Goal: Communication & Community: Answer question/provide support

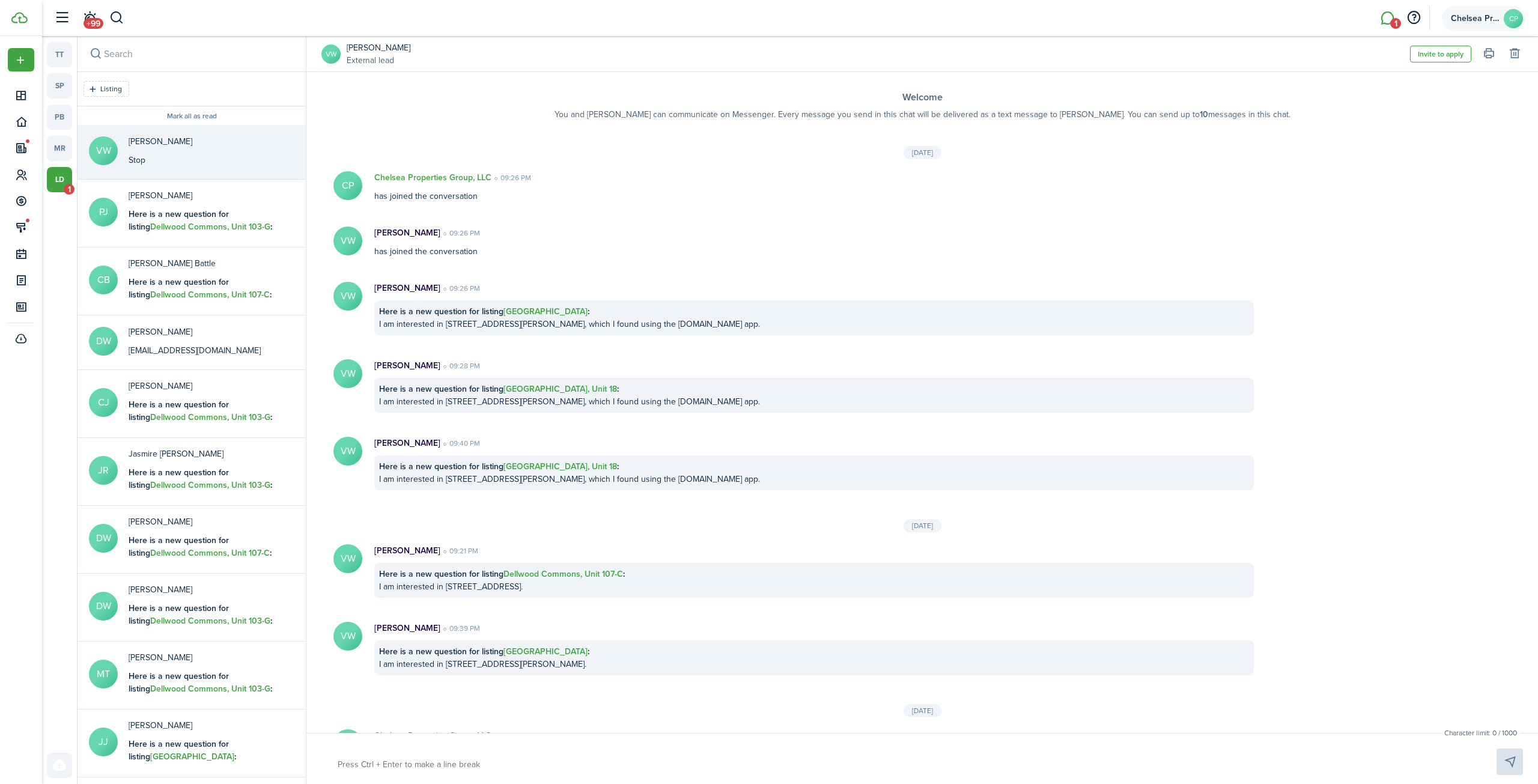
scroll to position [144, 0]
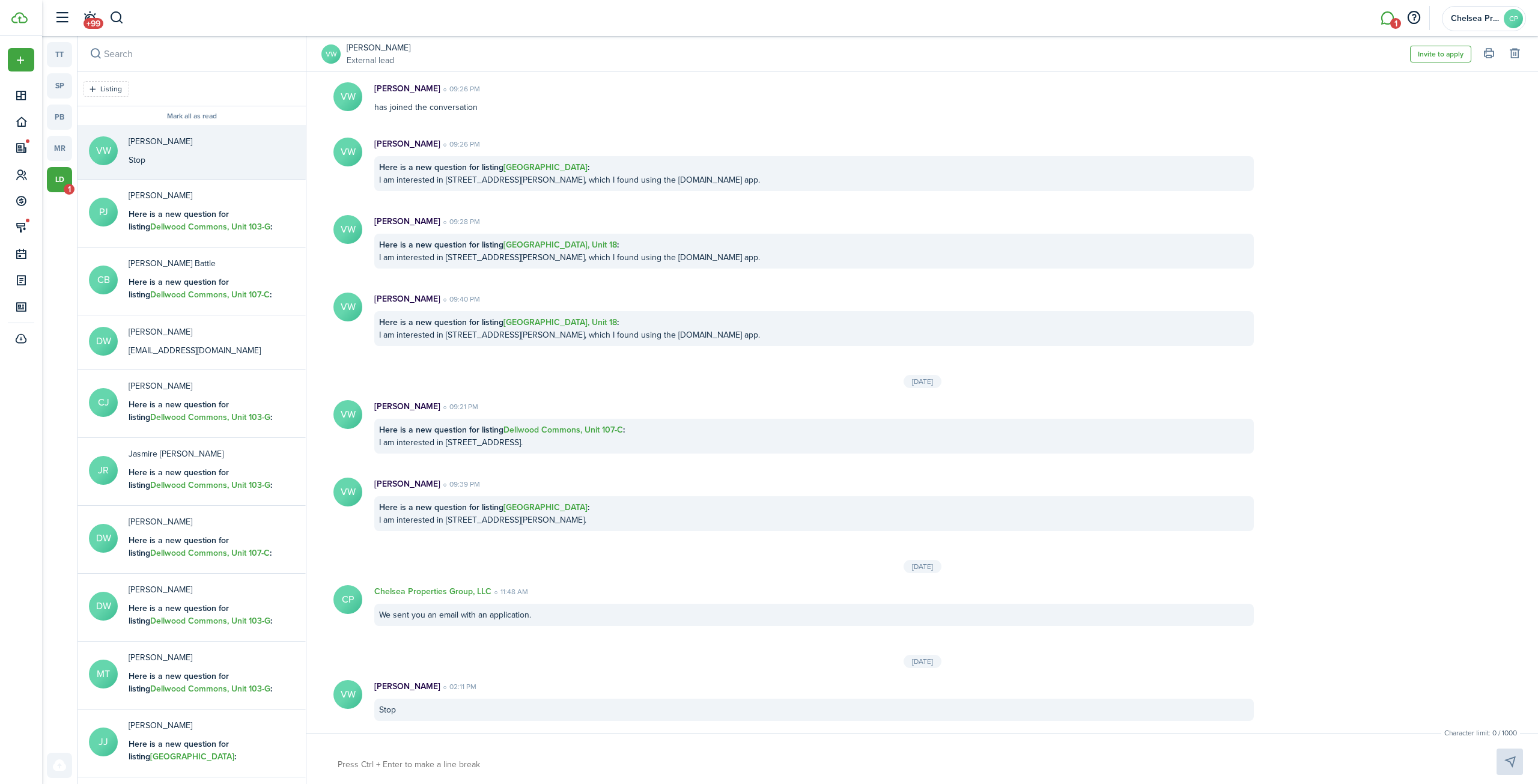
click at [1382, 22] on li "1" at bounding box center [1387, 18] width 27 height 31
click at [1389, 19] on li "1" at bounding box center [1387, 18] width 27 height 31
click at [60, 177] on link "ld 1" at bounding box center [59, 179] width 25 height 25
click at [162, 216] on b "Here is a new question for listing Dellwood Commons, Unit 103-G :" at bounding box center [200, 220] width 144 height 25
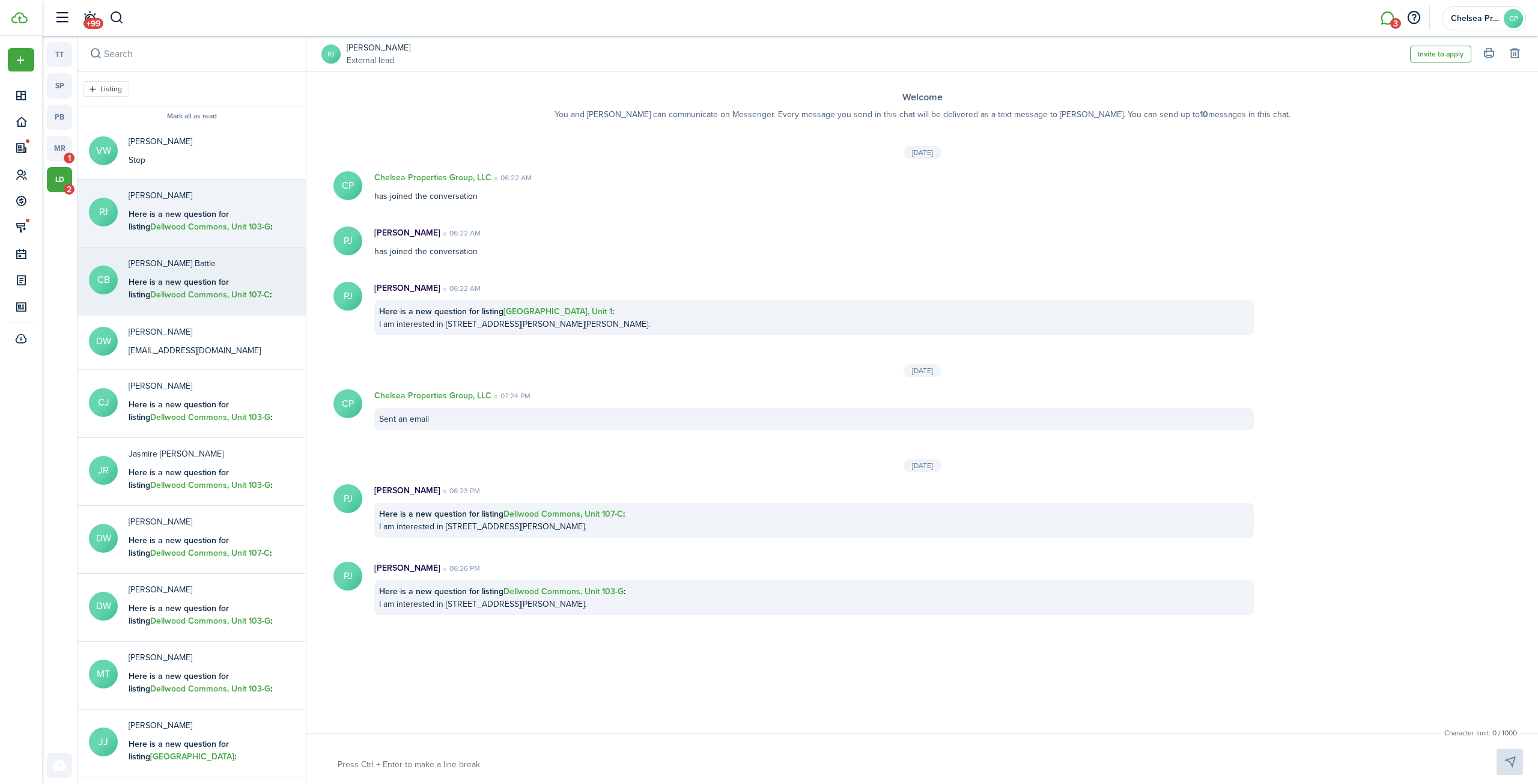
click at [161, 270] on div "[PERSON_NAME] Battle Here is a new question for listing Dellwood Commons, Unit …" at bounding box center [203, 280] width 150 height 46
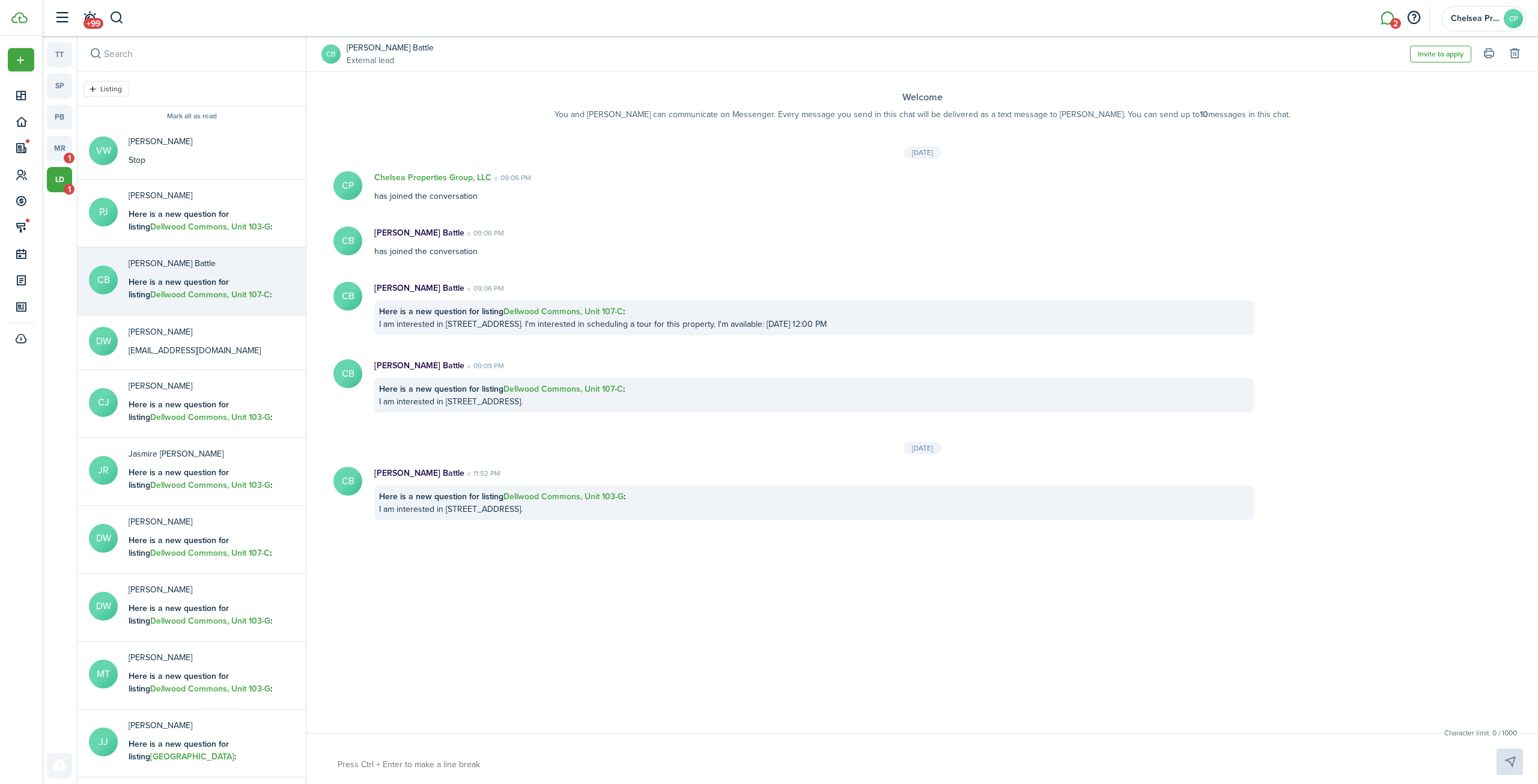
click at [331, 60] on avatar-text "CB" at bounding box center [331, 54] width 19 height 19
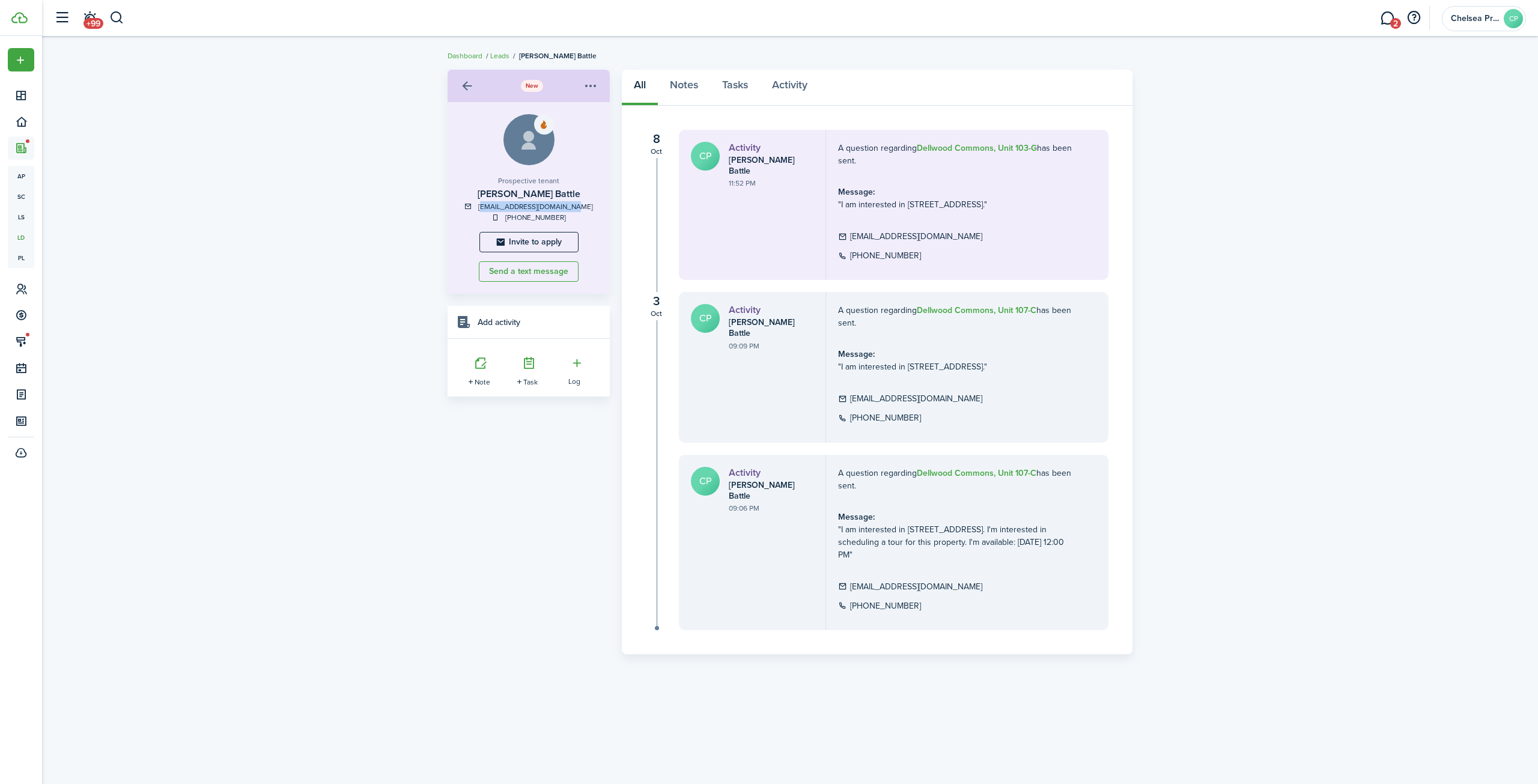
drag, startPoint x: 579, startPoint y: 205, endPoint x: 501, endPoint y: 207, distance: 78.0
click at [492, 208] on div "[EMAIL_ADDRESS][DOMAIN_NAME]" at bounding box center [528, 207] width 138 height 11
copy link "[EMAIL_ADDRESS][DOMAIN_NAME]"
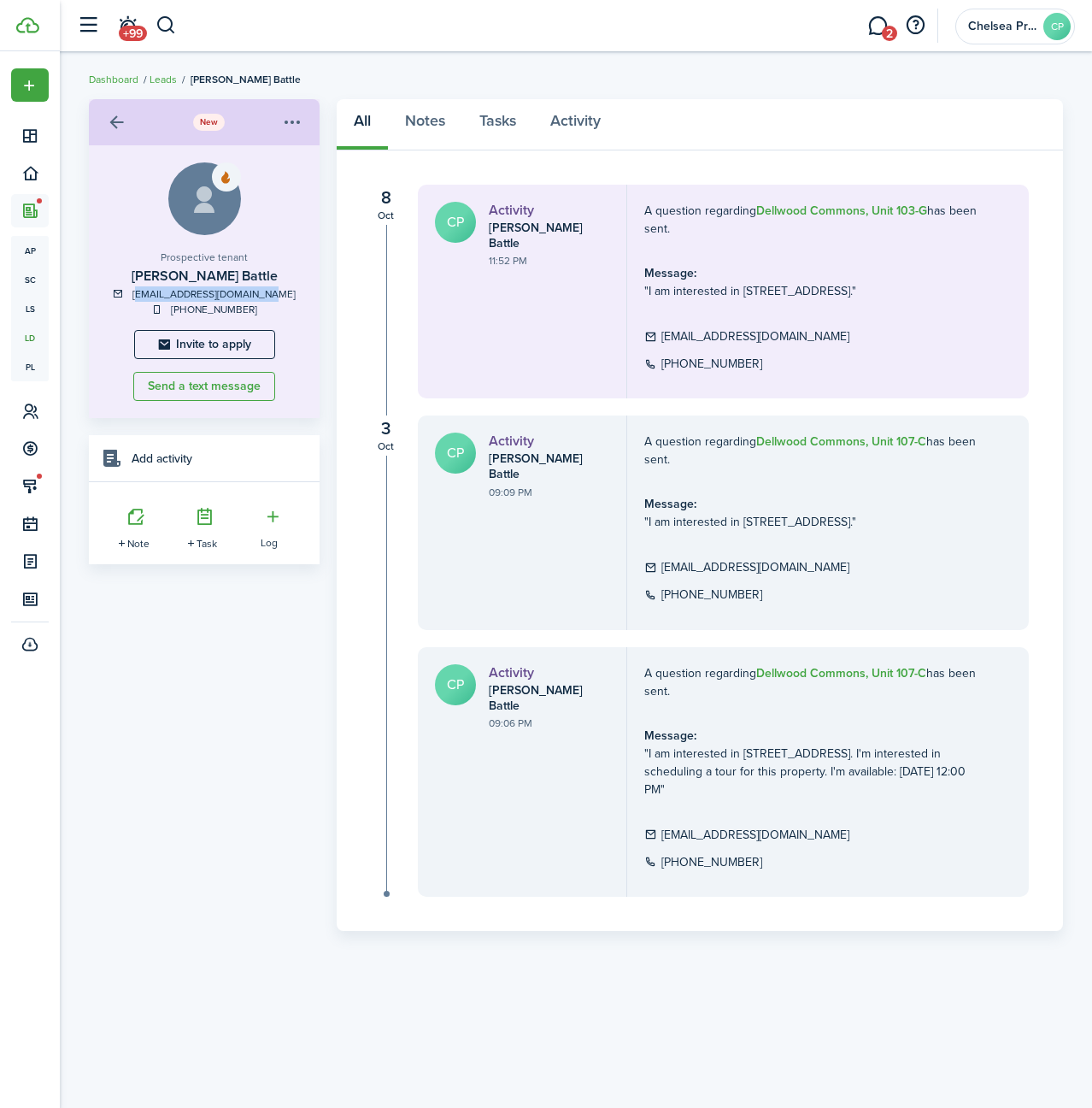
click at [116, 117] on link at bounding box center [116, 122] width 29 height 29
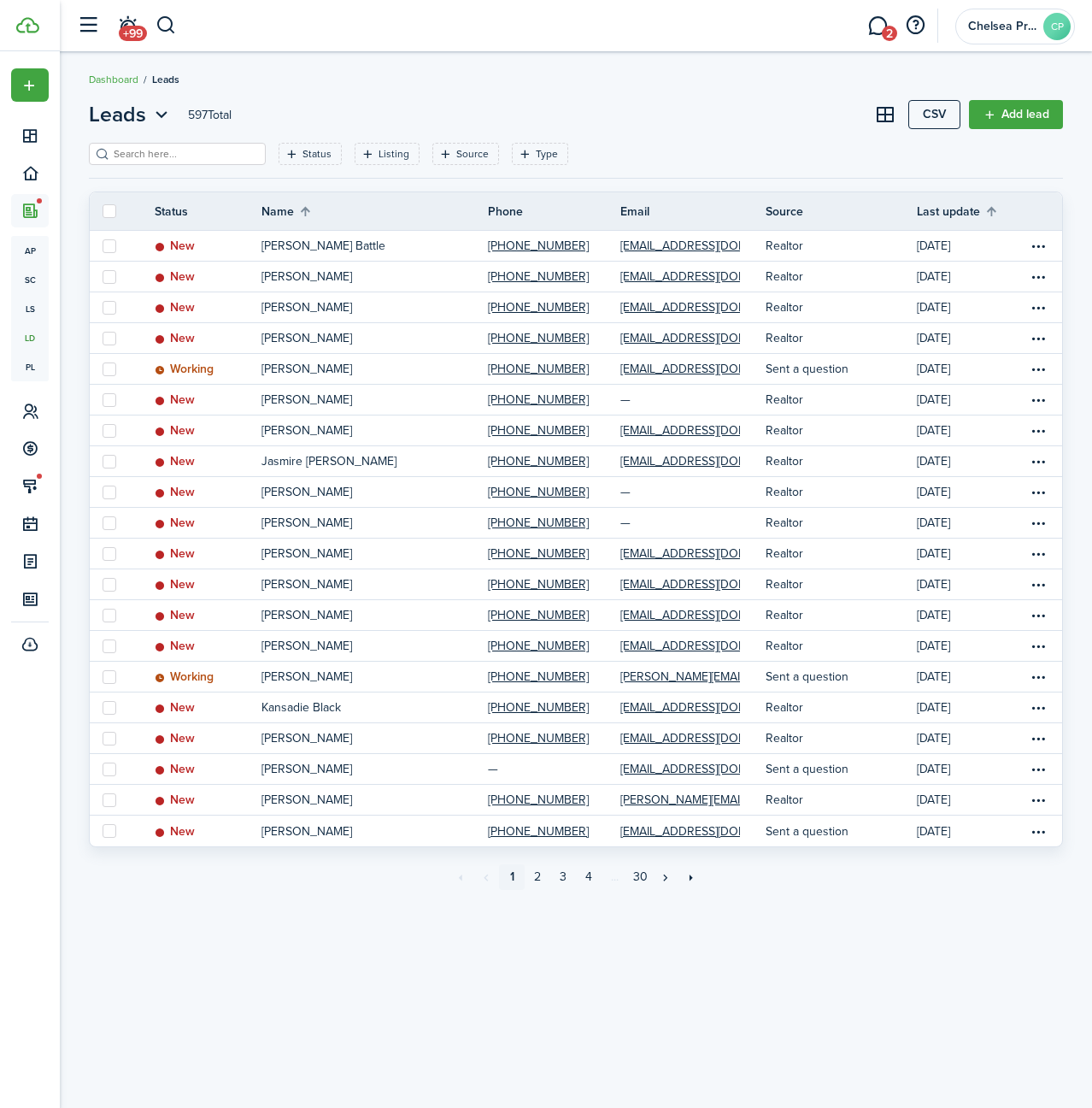
click at [868, 35] on link "2" at bounding box center [877, 25] width 32 height 44
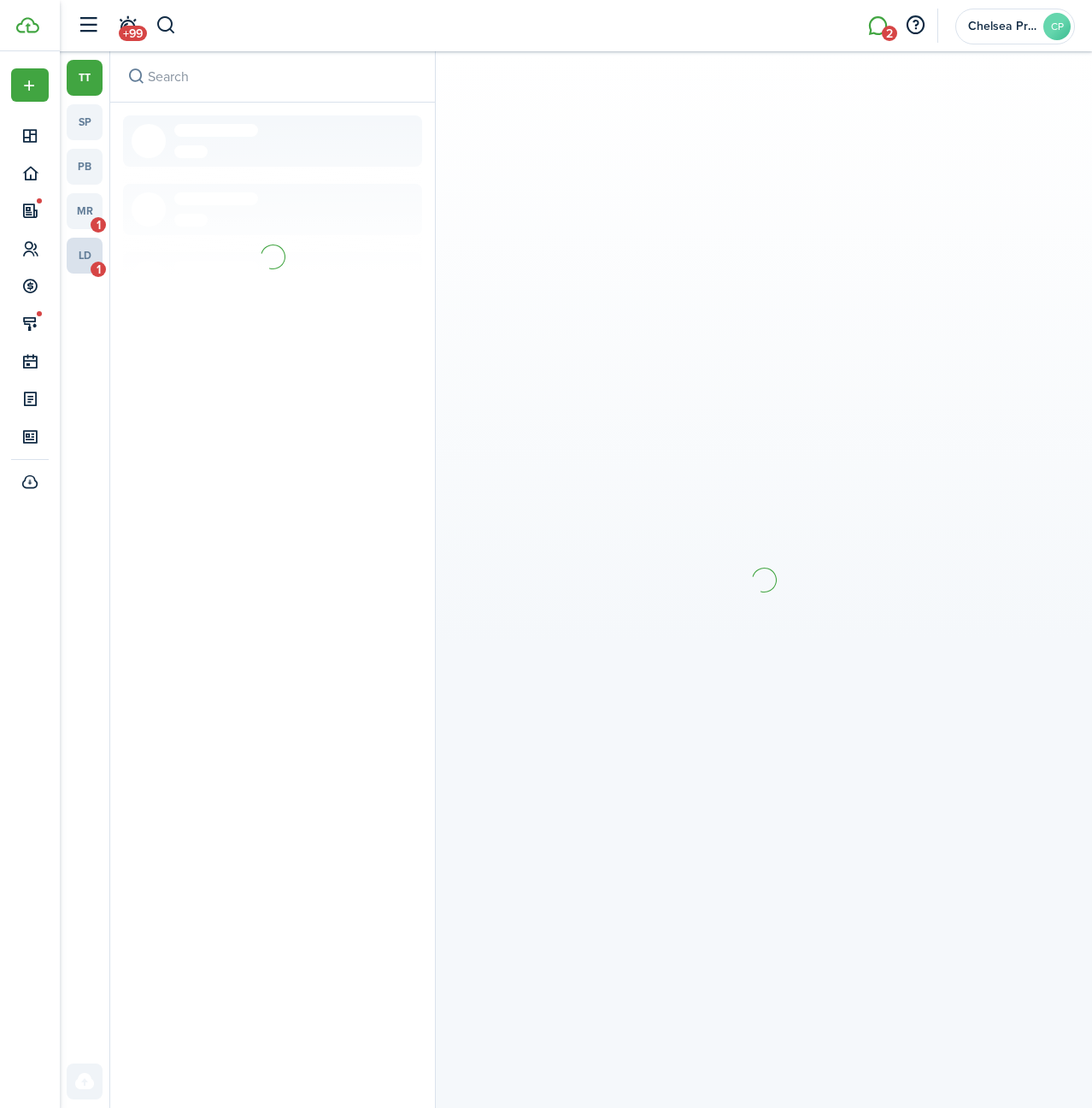
click at [77, 263] on link "ld 1" at bounding box center [84, 255] width 36 height 36
click at [80, 266] on link "ld 1" at bounding box center [84, 255] width 36 height 36
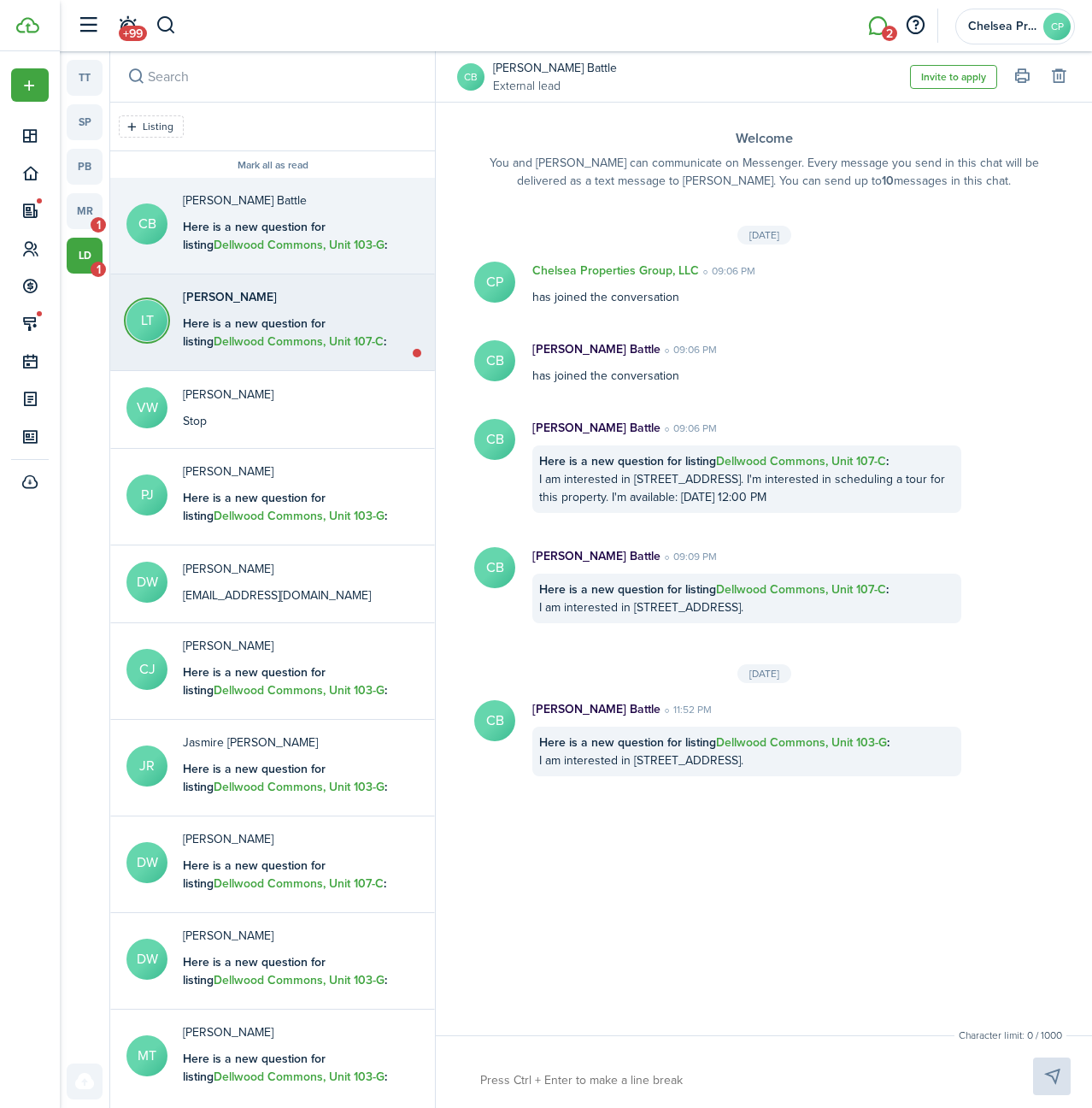
click at [261, 319] on b "Here is a new question for listing Dellwood Commons, Unit 107-C :" at bounding box center [284, 332] width 203 height 36
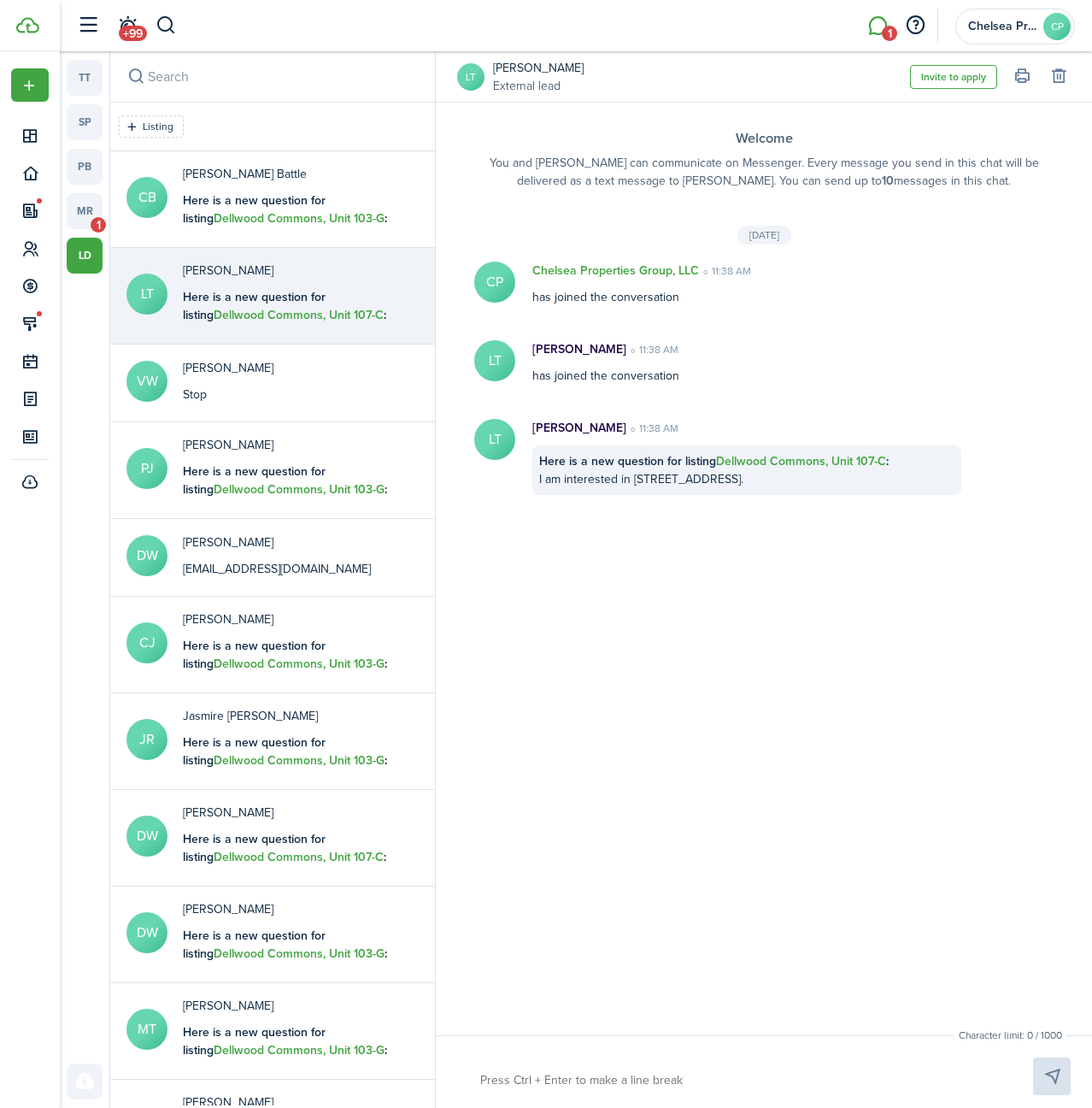
click at [471, 80] on avatar-text "LT" at bounding box center [471, 77] width 27 height 27
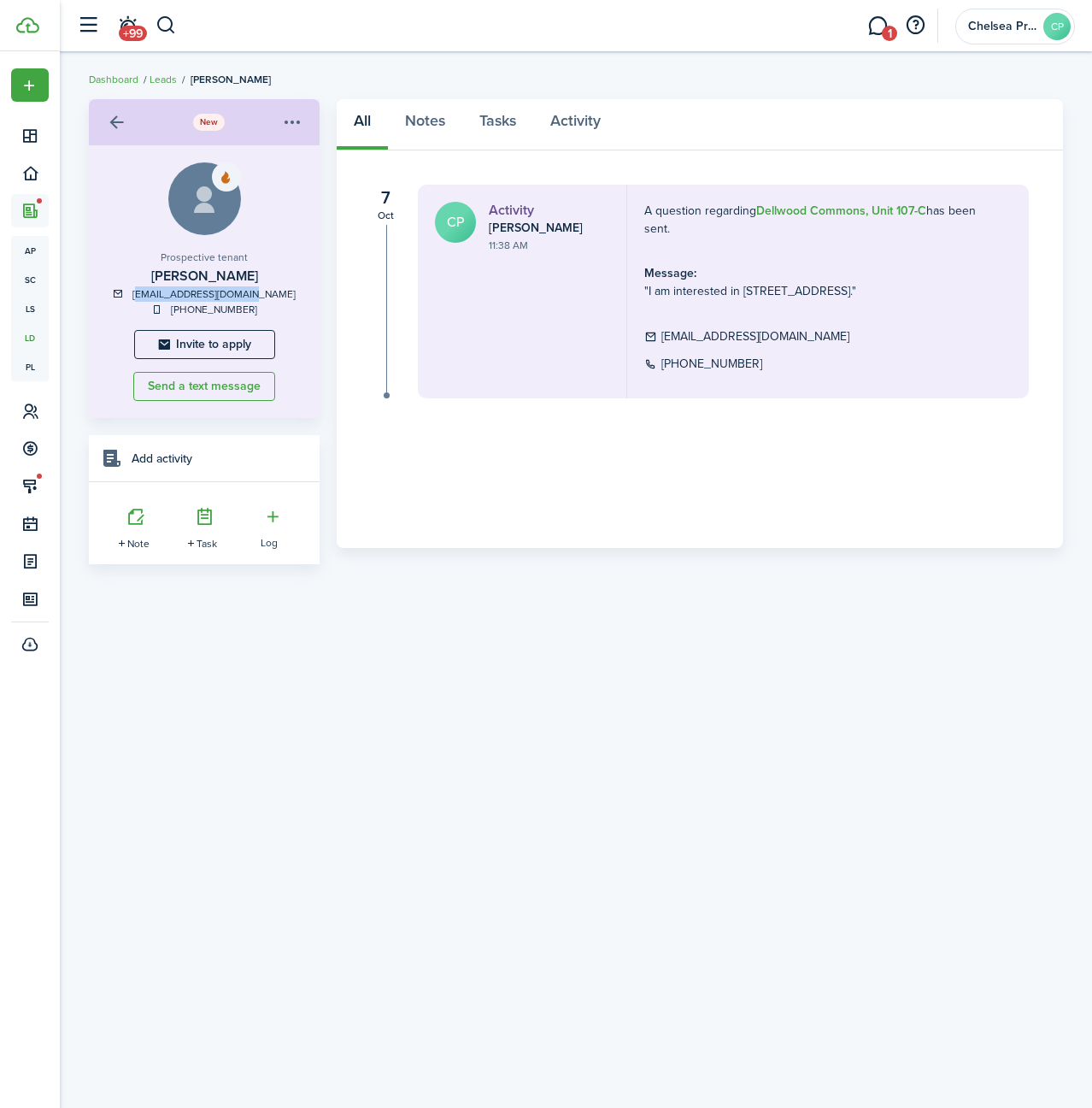
drag, startPoint x: 271, startPoint y: 294, endPoint x: 162, endPoint y: 299, distance: 109.1
click at [162, 299] on div "[EMAIL_ADDRESS][DOMAIN_NAME]" at bounding box center [204, 294] width 196 height 16
click at [872, 29] on link "1" at bounding box center [877, 25] width 32 height 44
